Goal: Use online tool/utility: Utilize a website feature to perform a specific function

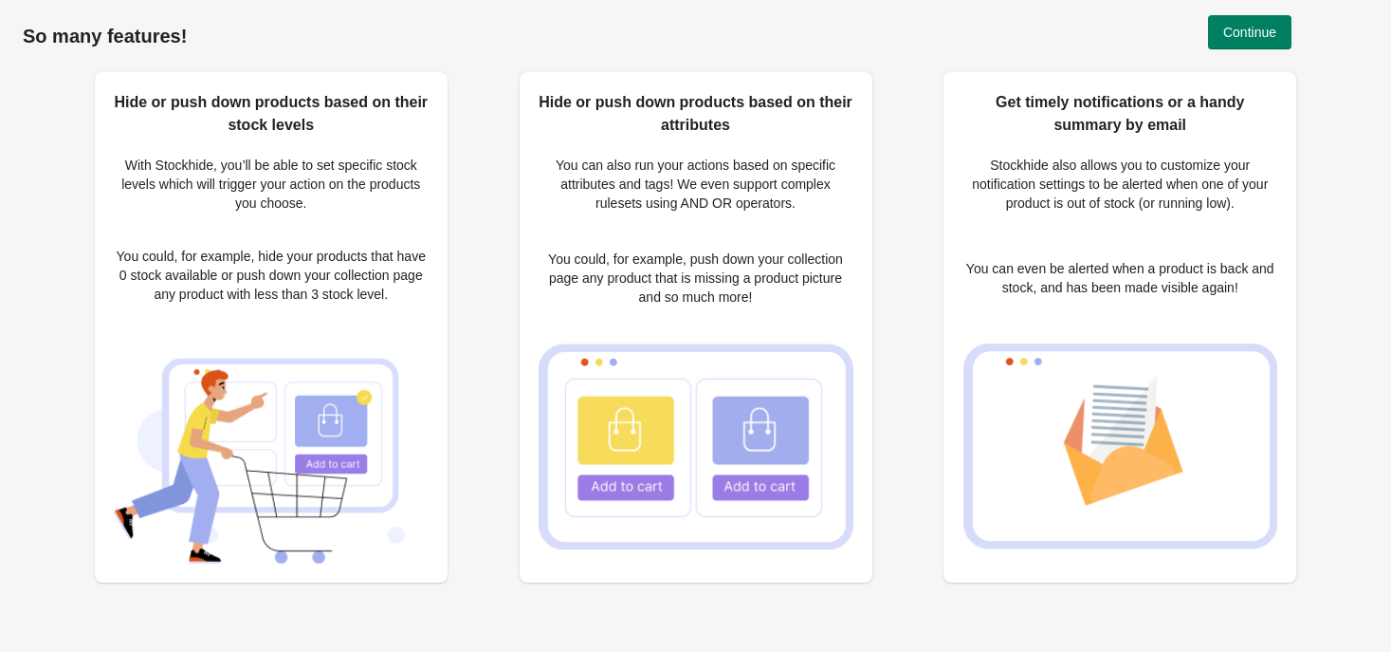
click at [917, 138] on div "Hide or push down products based on their stock levels With Stockhide, you’ll b…" at bounding box center [696, 339] width 1346 height 535
click at [1279, 37] on button "Continue" at bounding box center [1249, 32] width 83 height 34
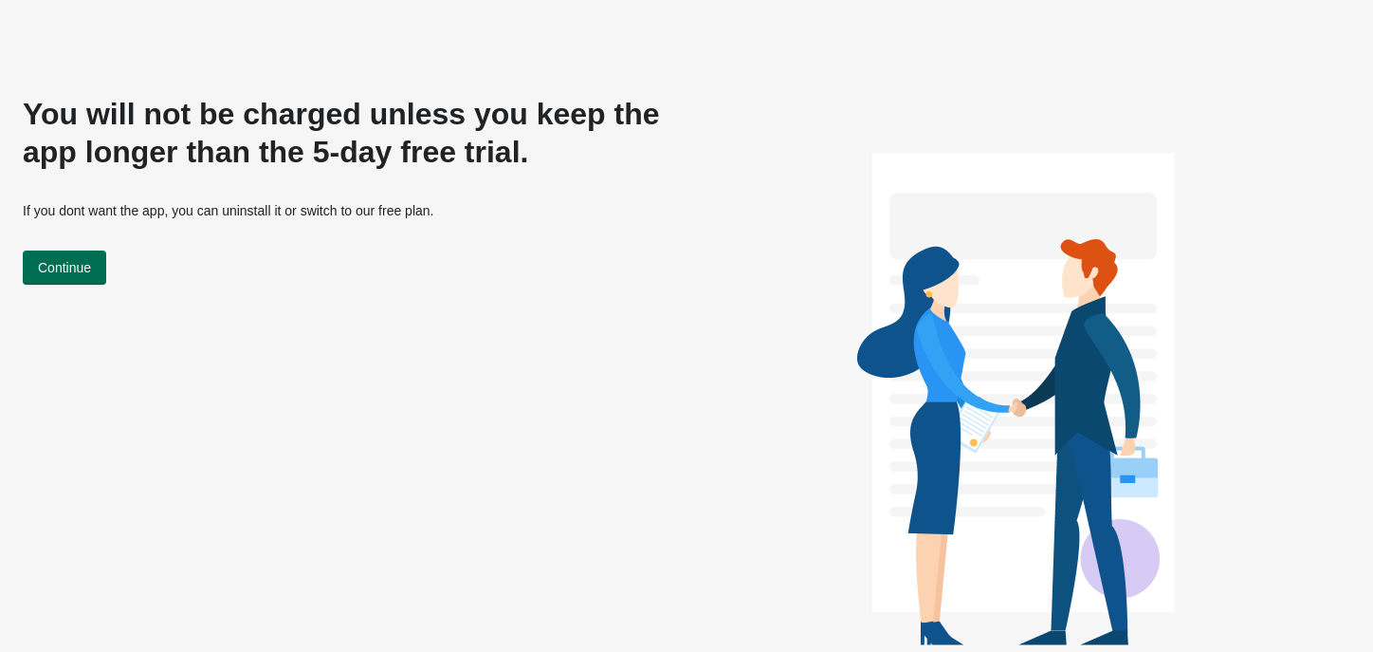
click at [91, 270] on span "Continue" at bounding box center [64, 267] width 53 height 15
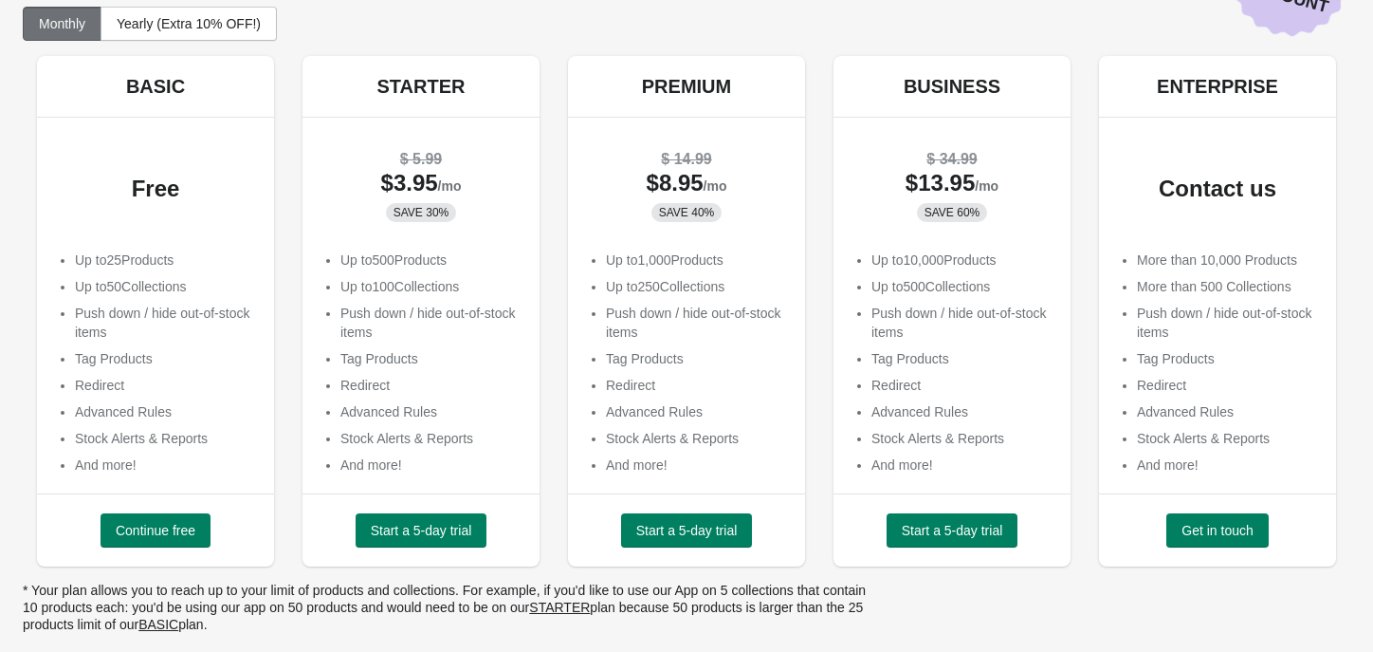
scroll to position [112, 0]
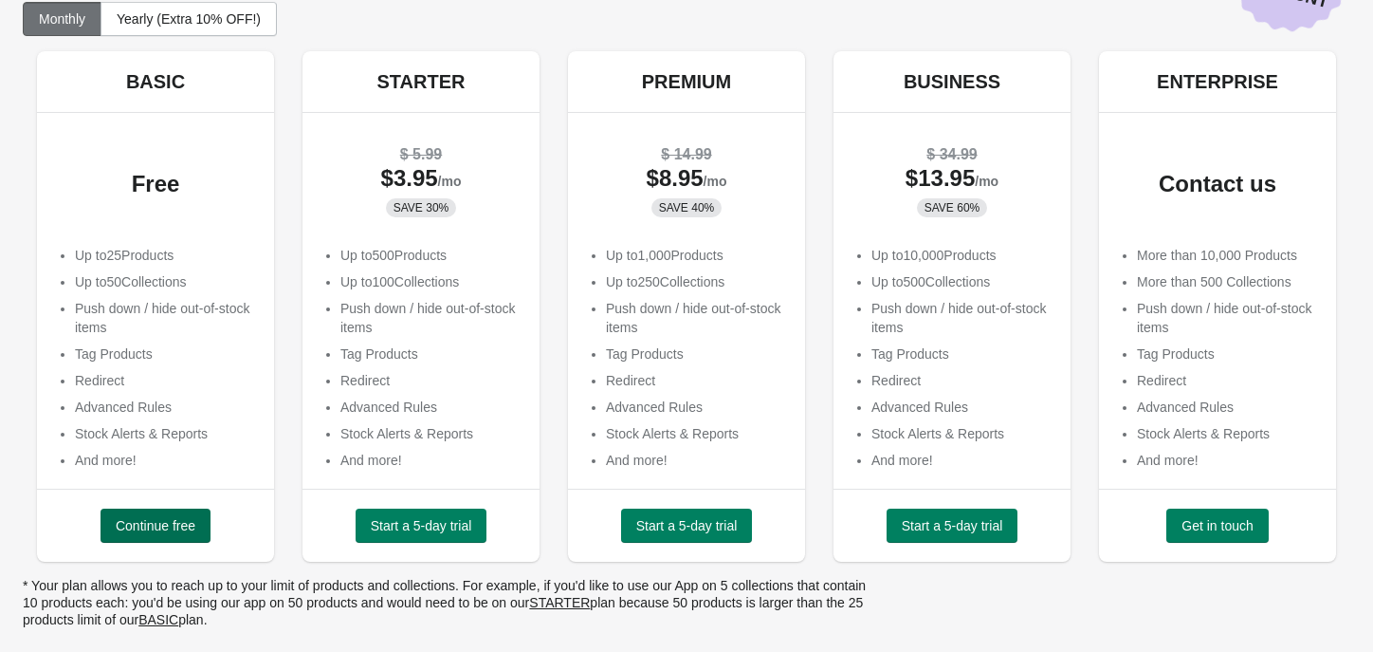
click at [163, 518] on span "Continue free" at bounding box center [156, 525] width 80 height 15
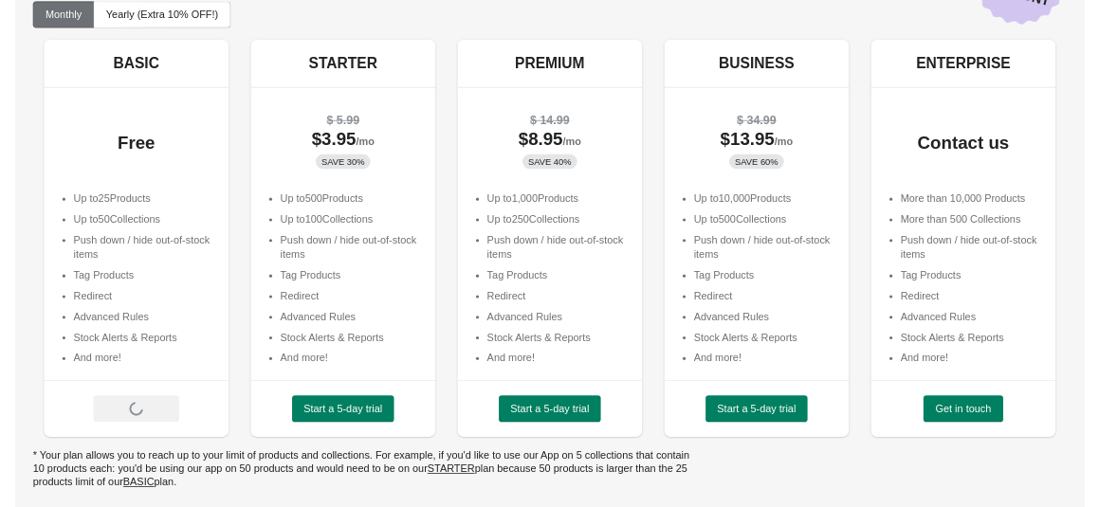
scroll to position [113, 0]
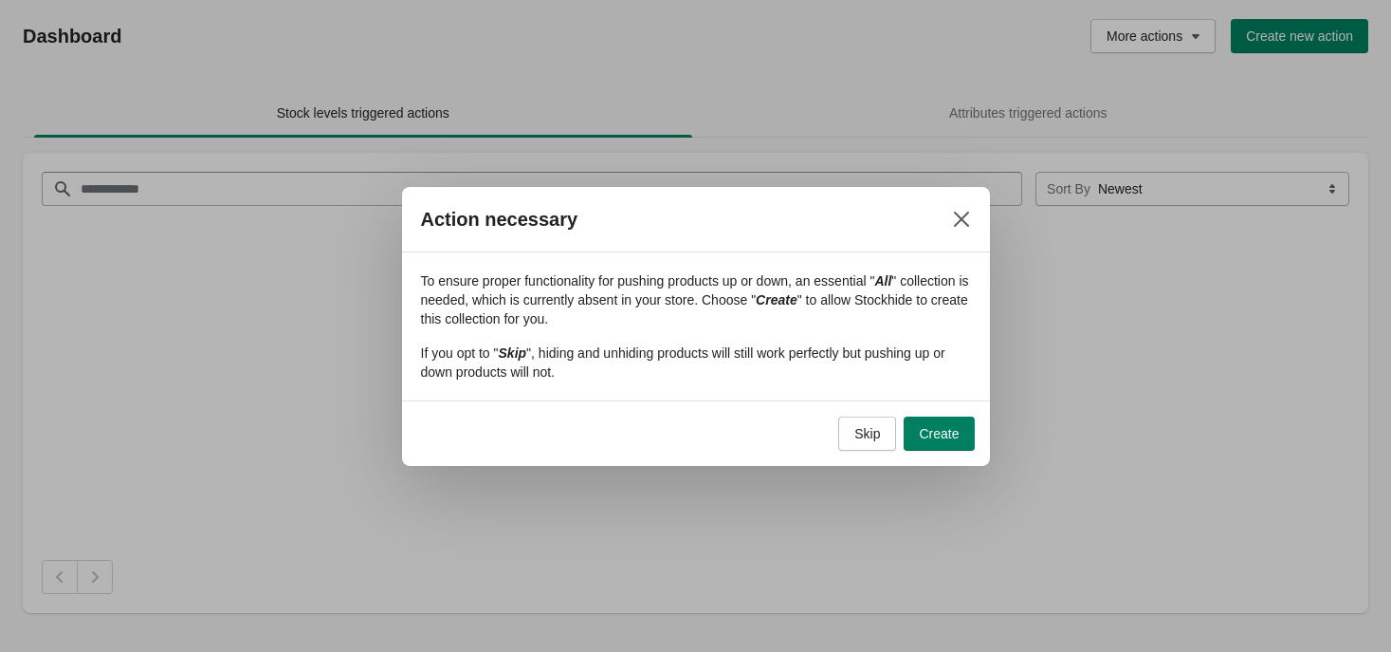
click at [711, 218] on div "Action necessary" at bounding box center [665, 219] width 489 height 34
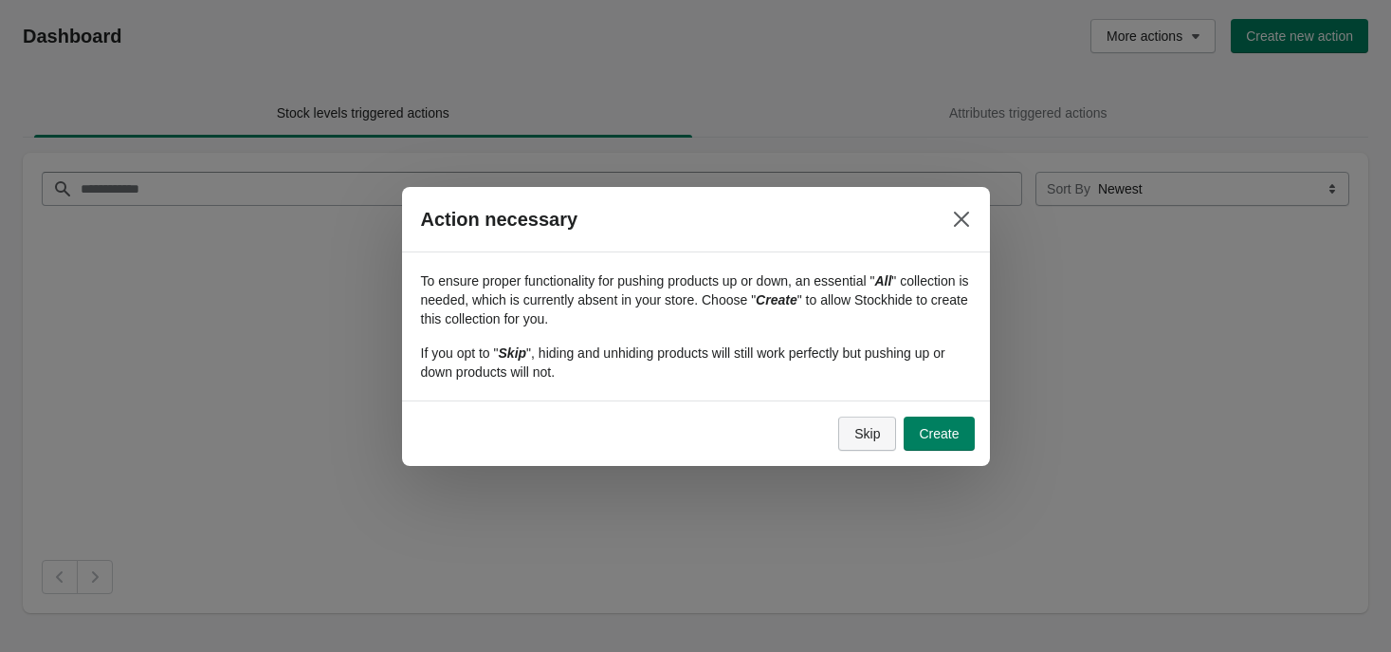
click at [863, 426] on span "Skip" at bounding box center [868, 433] width 26 height 15
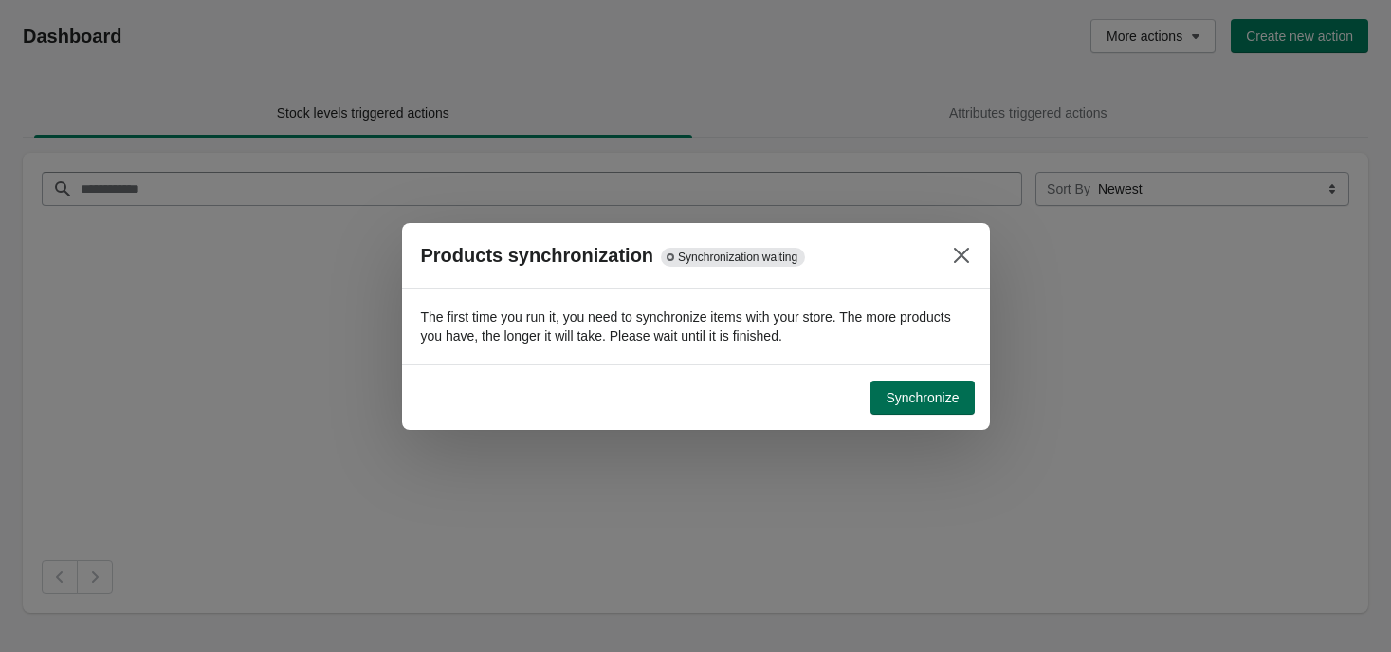
click at [889, 397] on span "Synchronize" at bounding box center [922, 397] width 73 height 15
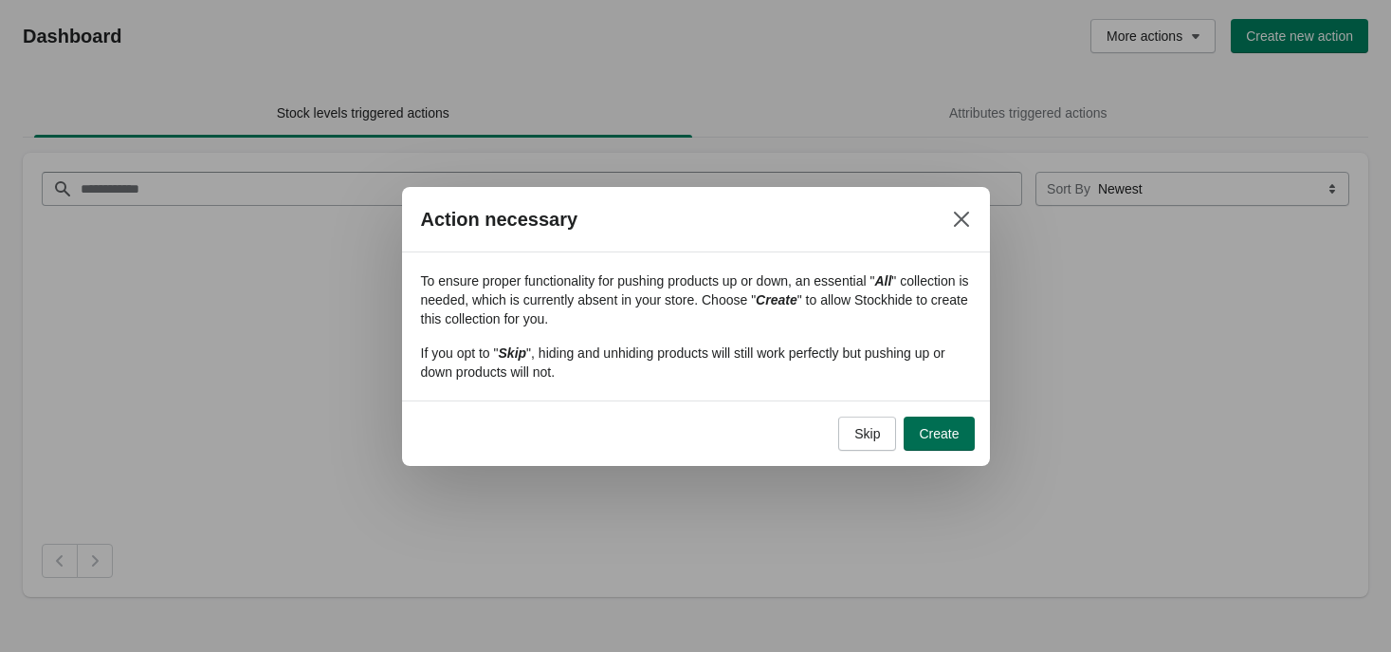
click at [918, 421] on button "Create" at bounding box center [939, 433] width 70 height 34
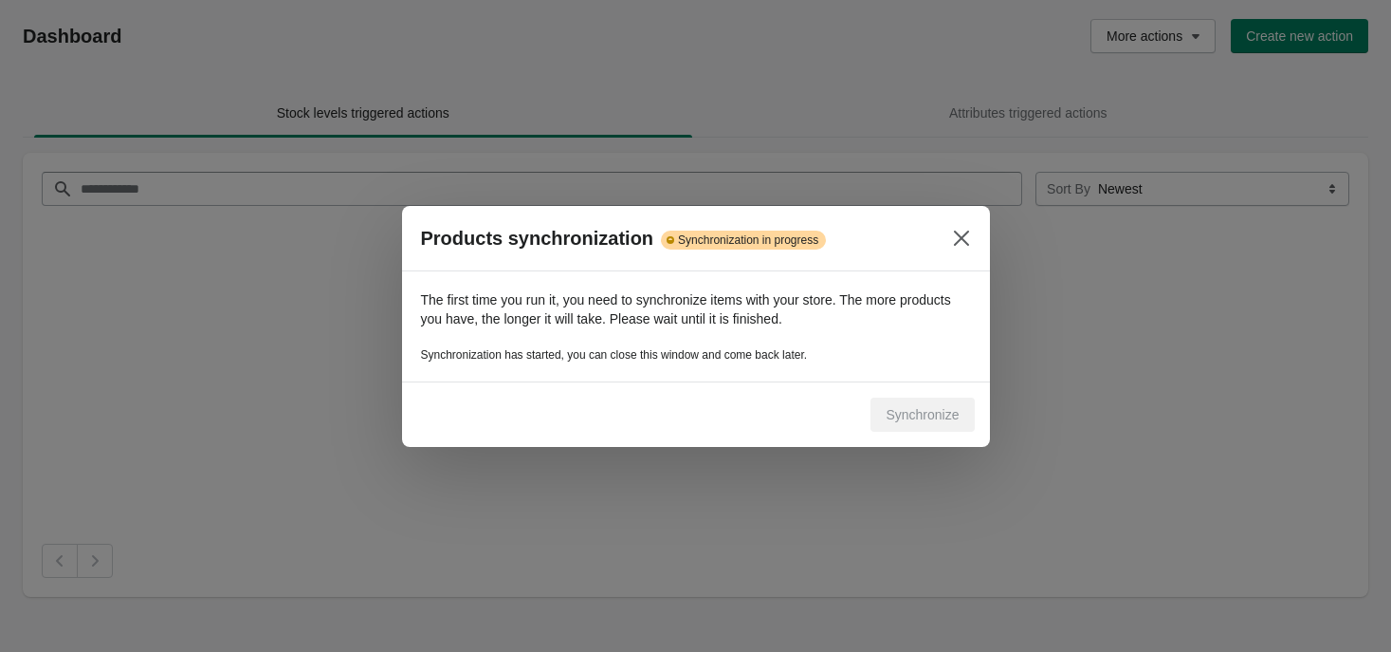
click at [642, 309] on p "The first time you run it, you need to synchronize items with your store. The m…" at bounding box center [696, 309] width 550 height 38
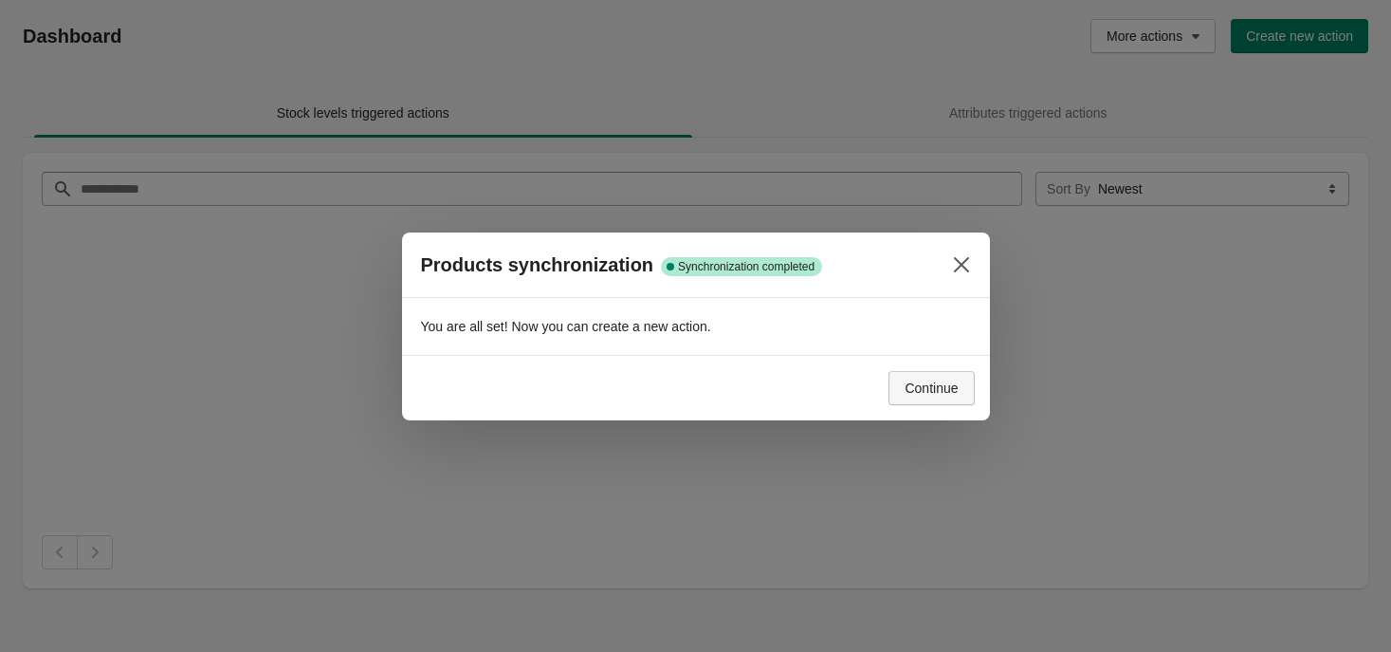
click at [901, 394] on button "Continue" at bounding box center [931, 388] width 85 height 34
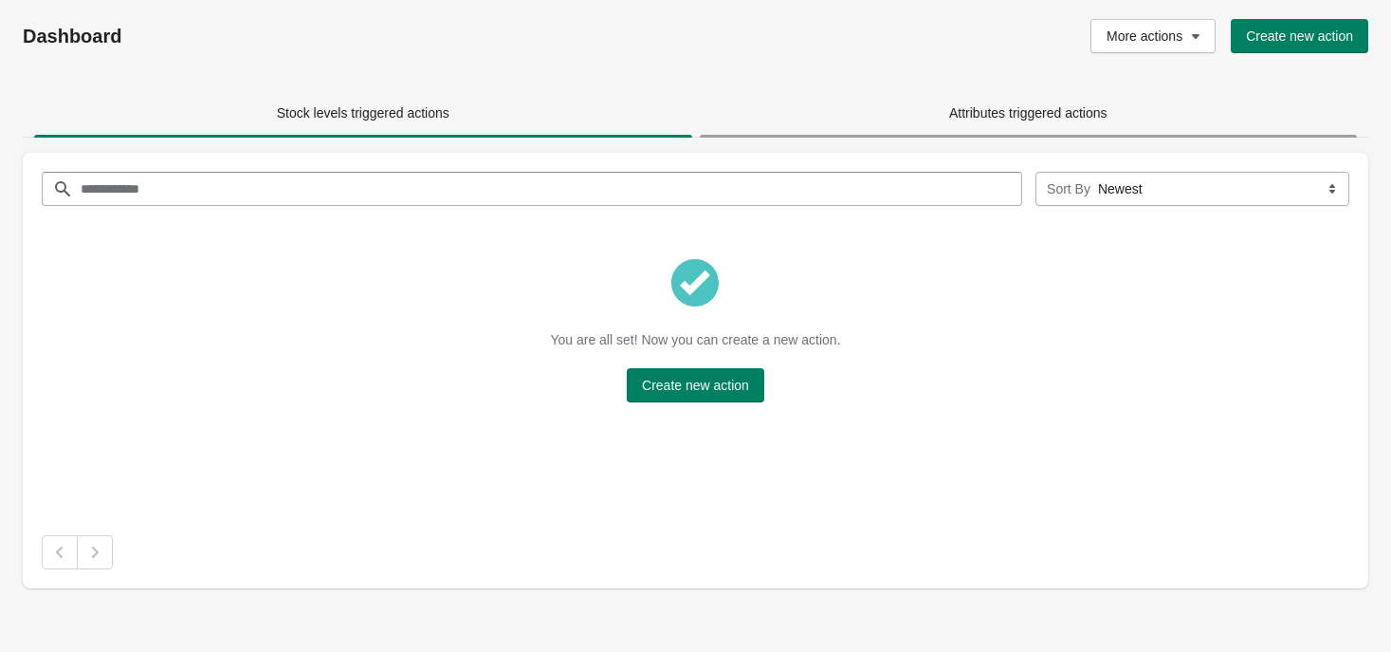
click at [996, 115] on span "Attributes triggered actions" at bounding box center [1028, 112] width 158 height 15
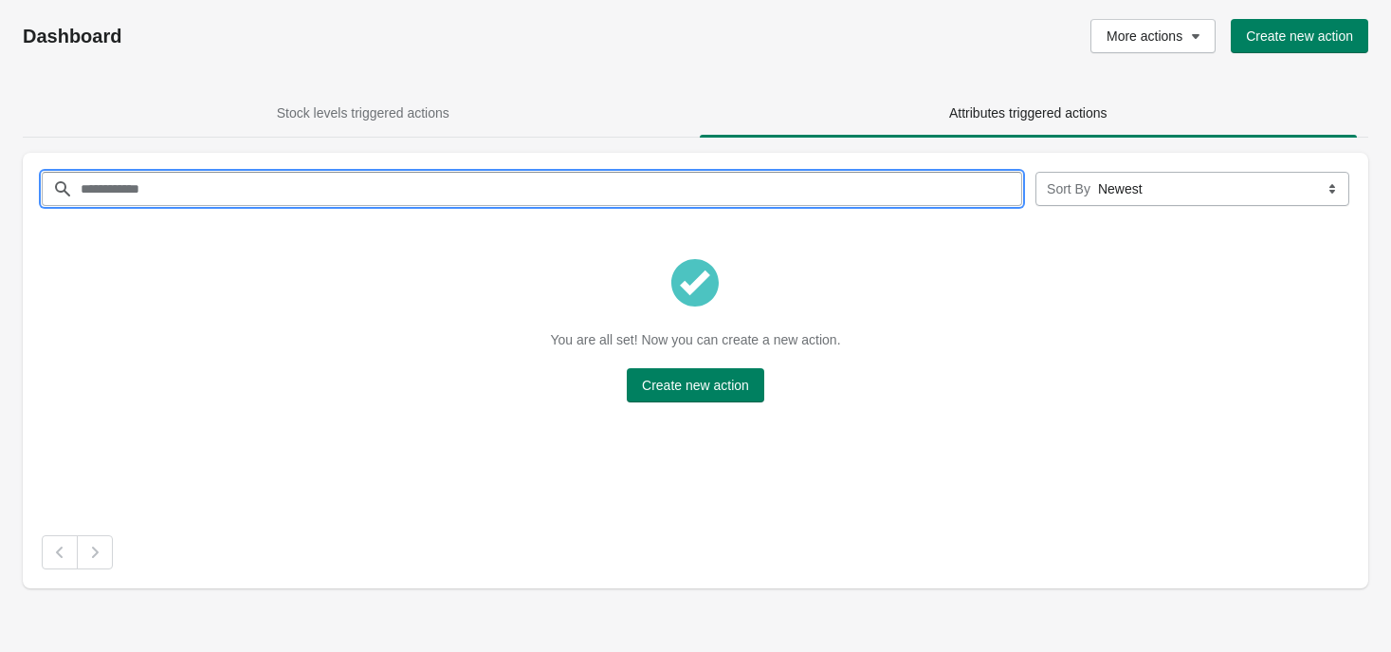
click at [811, 204] on input "Filter items" at bounding box center [551, 189] width 943 height 34
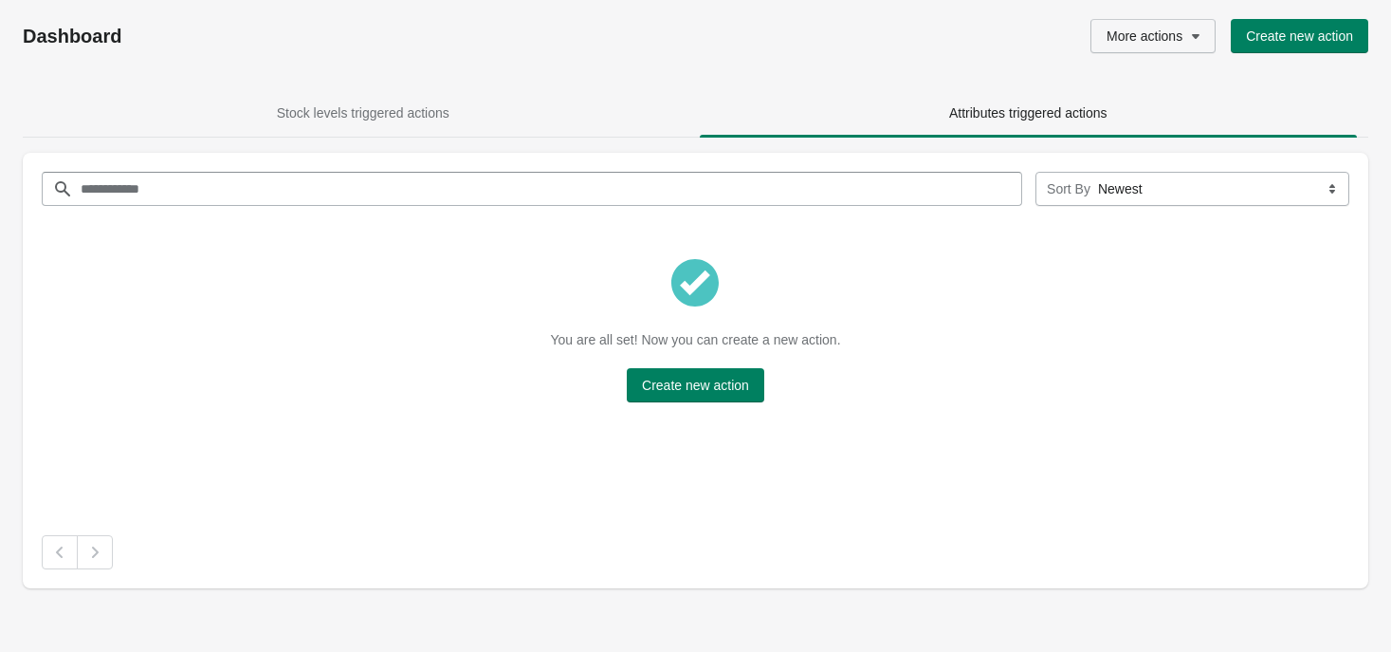
click at [1171, 24] on button "More actions" at bounding box center [1153, 36] width 125 height 34
click at [1165, 85] on span "Sync products" at bounding box center [1152, 85] width 88 height 19
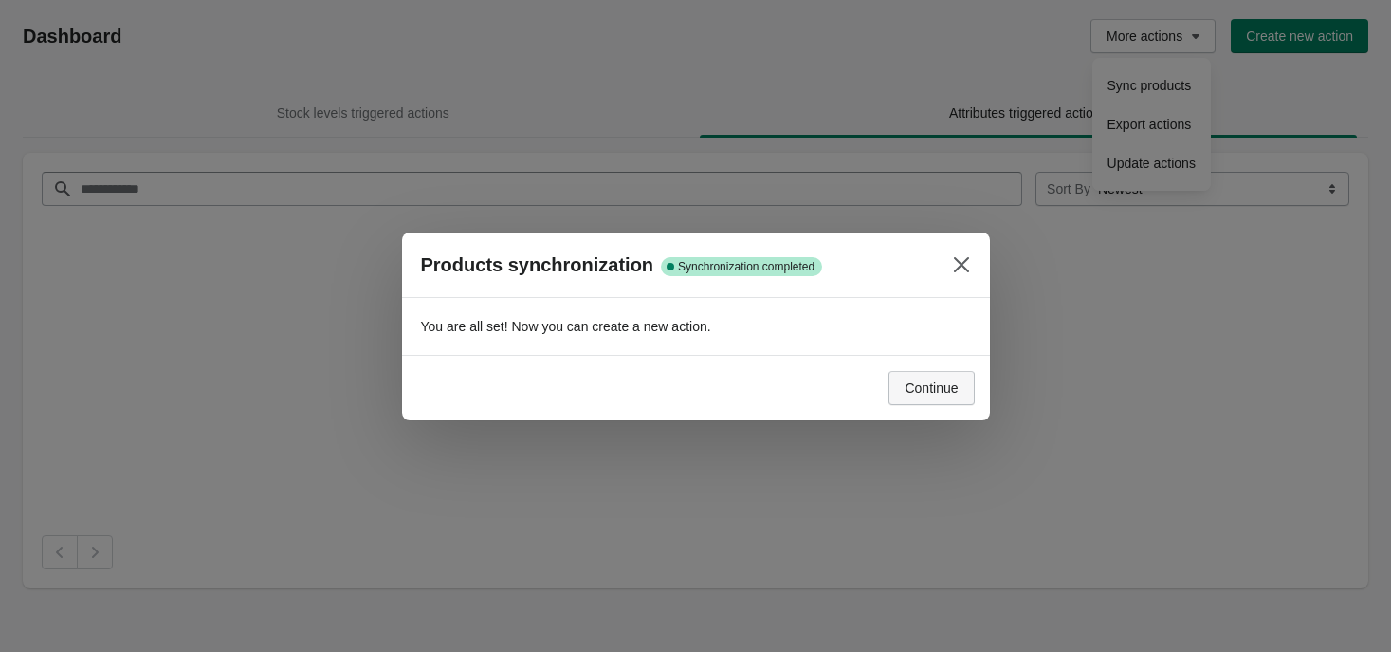
click at [920, 383] on span "Continue" at bounding box center [931, 387] width 53 height 15
